Goal: Transaction & Acquisition: Download file/media

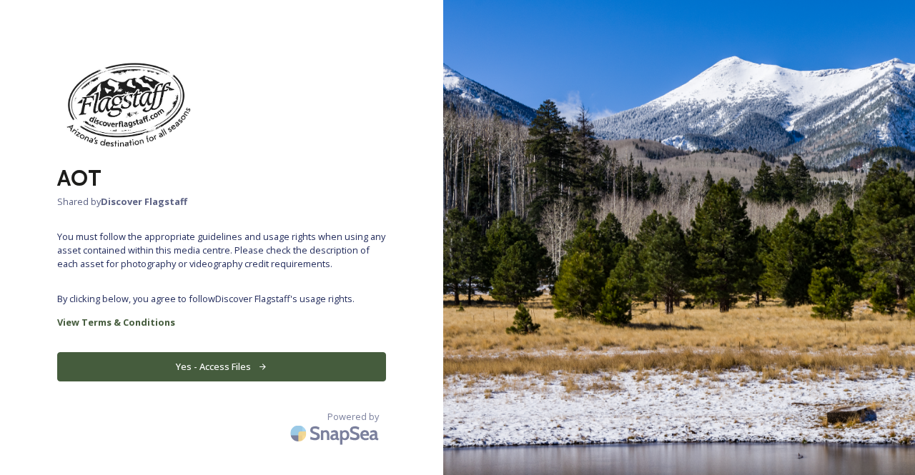
click at [260, 363] on icon at bounding box center [262, 366] width 9 height 9
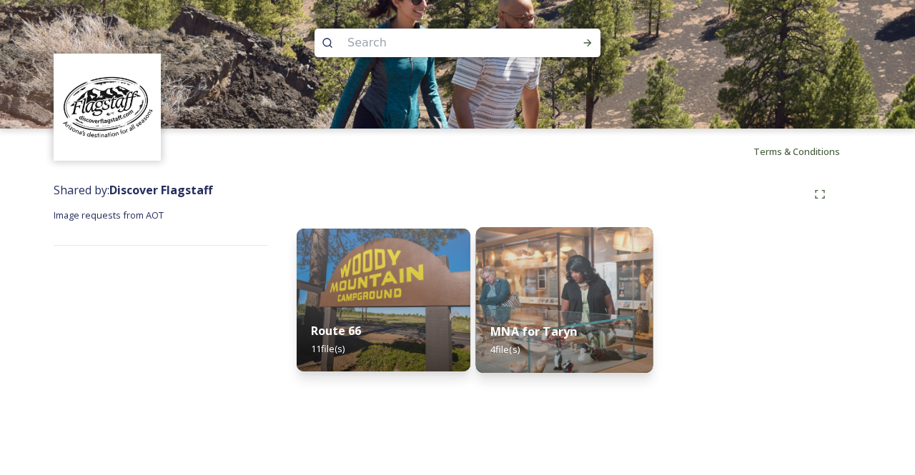
click at [536, 291] on img at bounding box center [564, 300] width 177 height 146
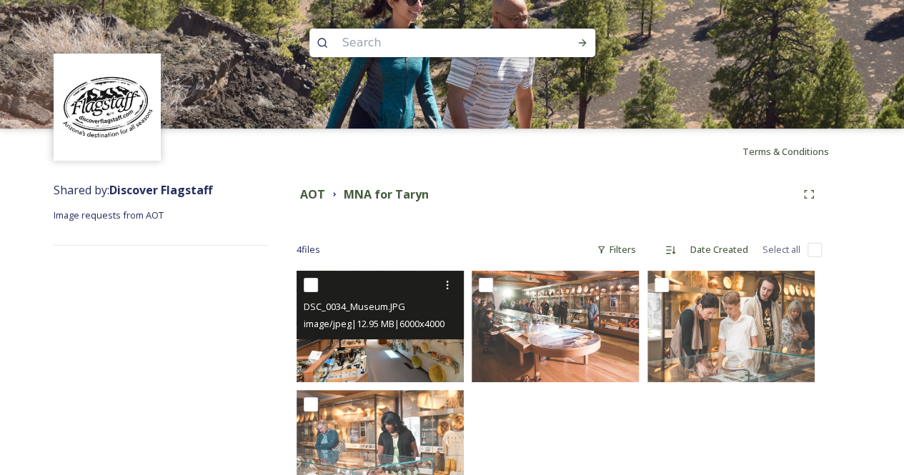
click at [390, 350] on img at bounding box center [380, 326] width 167 height 111
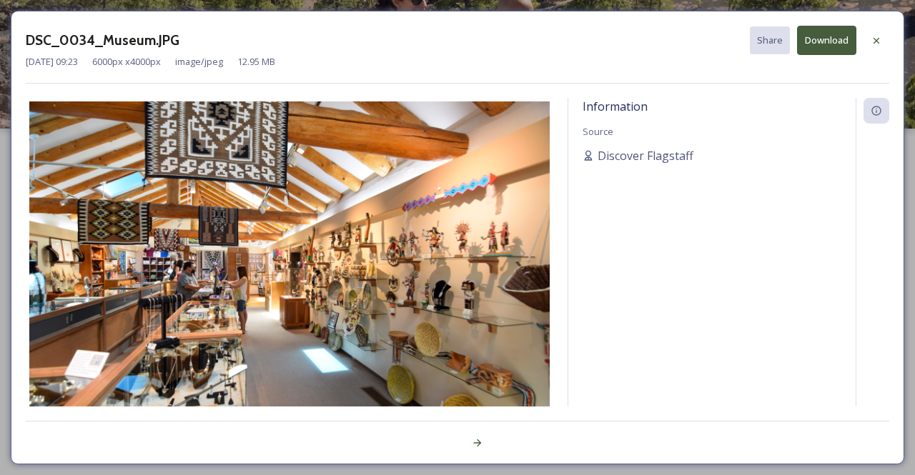
click at [817, 45] on button "Download" at bounding box center [826, 40] width 59 height 29
click at [878, 41] on icon at bounding box center [875, 40] width 11 height 11
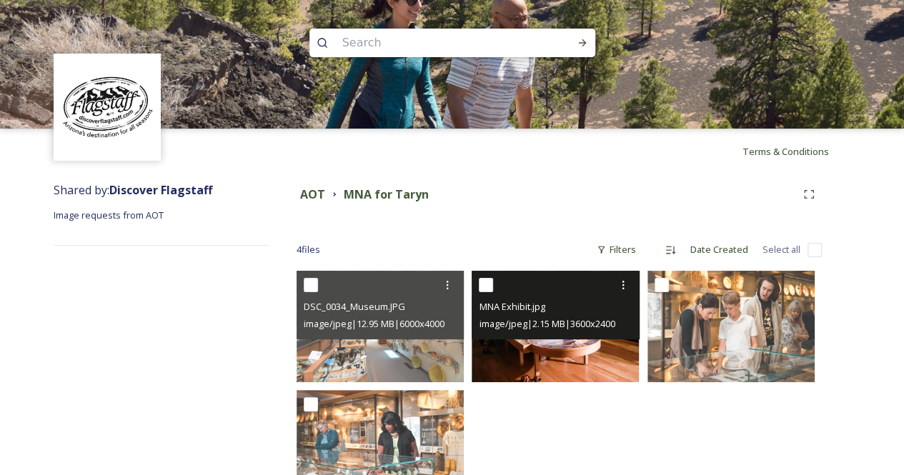
click at [591, 344] on img at bounding box center [555, 326] width 167 height 111
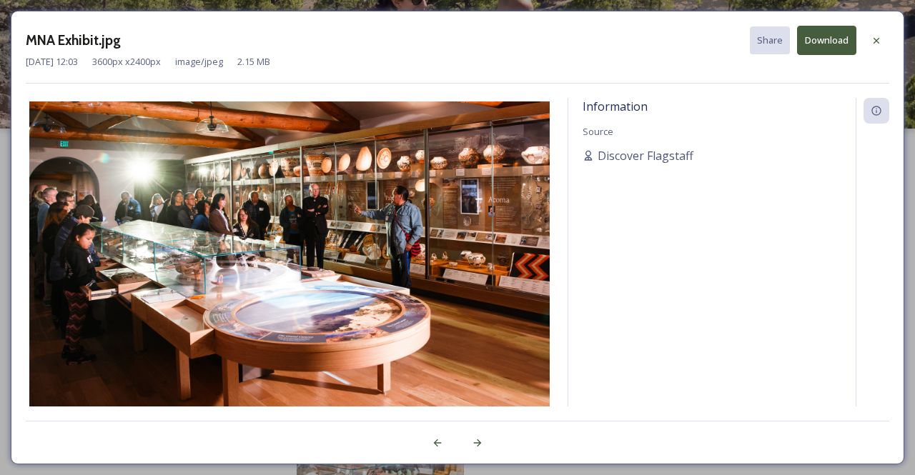
click at [813, 42] on button "Download" at bounding box center [826, 40] width 59 height 29
click at [878, 37] on icon at bounding box center [875, 40] width 11 height 11
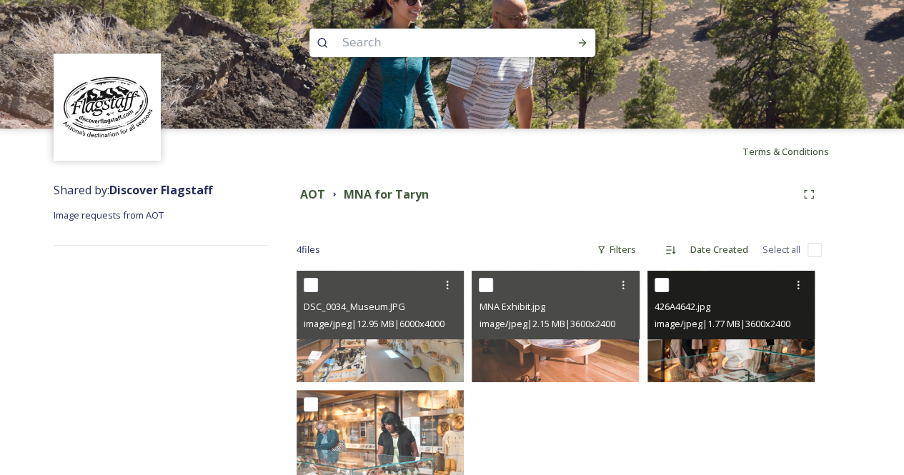
click at [760, 334] on div "426A4642.jpg image/jpeg | 1.77 MB | 3600 x 2400" at bounding box center [730, 305] width 167 height 69
click at [756, 343] on img at bounding box center [730, 326] width 167 height 111
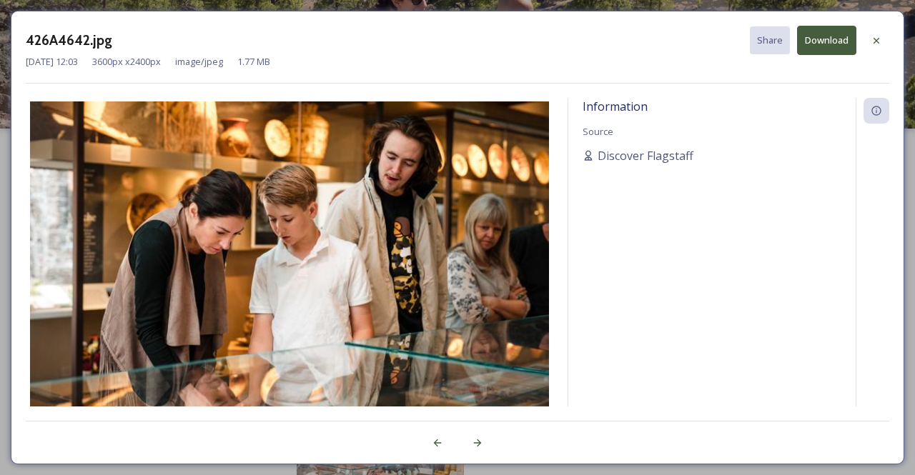
click at [823, 39] on button "Download" at bounding box center [826, 40] width 59 height 29
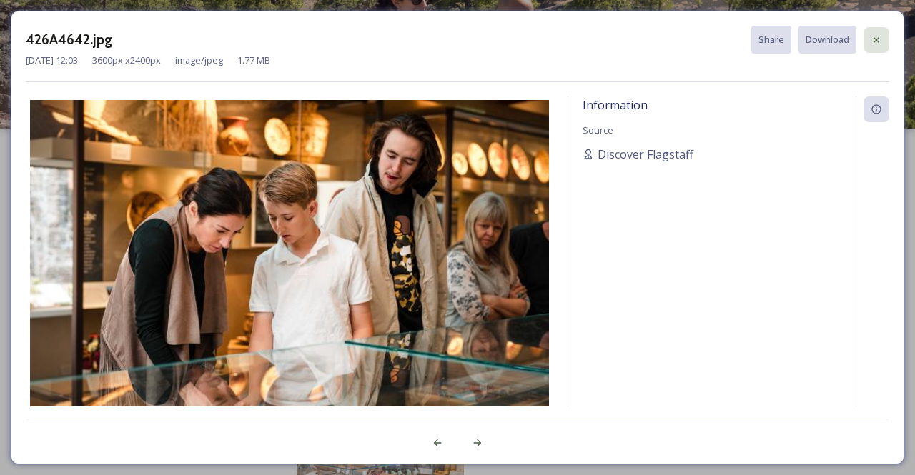
click at [879, 39] on icon at bounding box center [875, 39] width 11 height 11
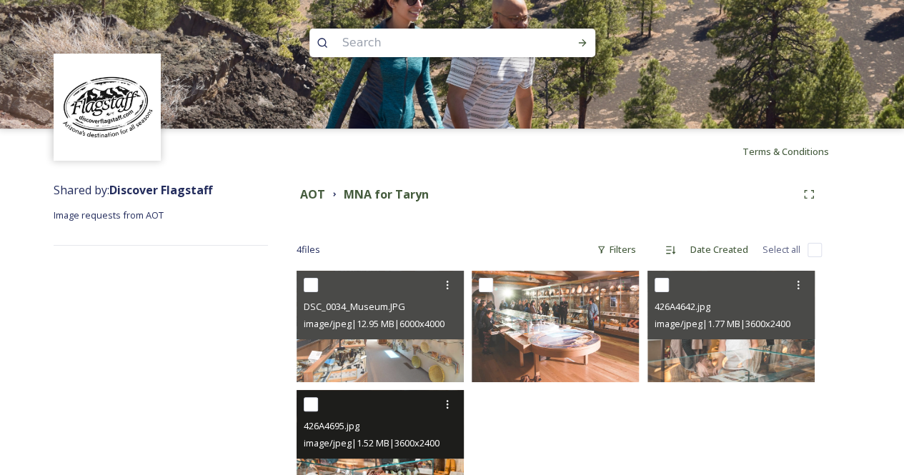
click at [429, 461] on img at bounding box center [380, 445] width 167 height 111
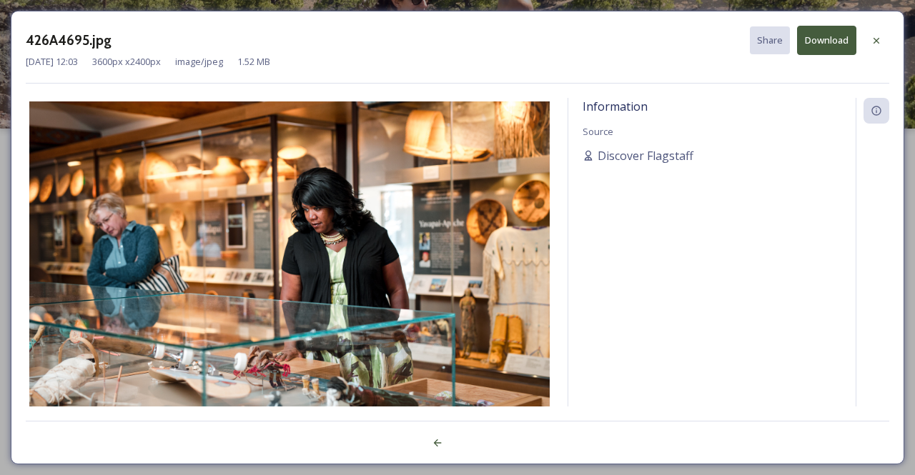
click at [819, 40] on button "Download" at bounding box center [826, 40] width 59 height 29
click at [875, 41] on icon at bounding box center [875, 40] width 11 height 11
